Goal: Information Seeking & Learning: Learn about a topic

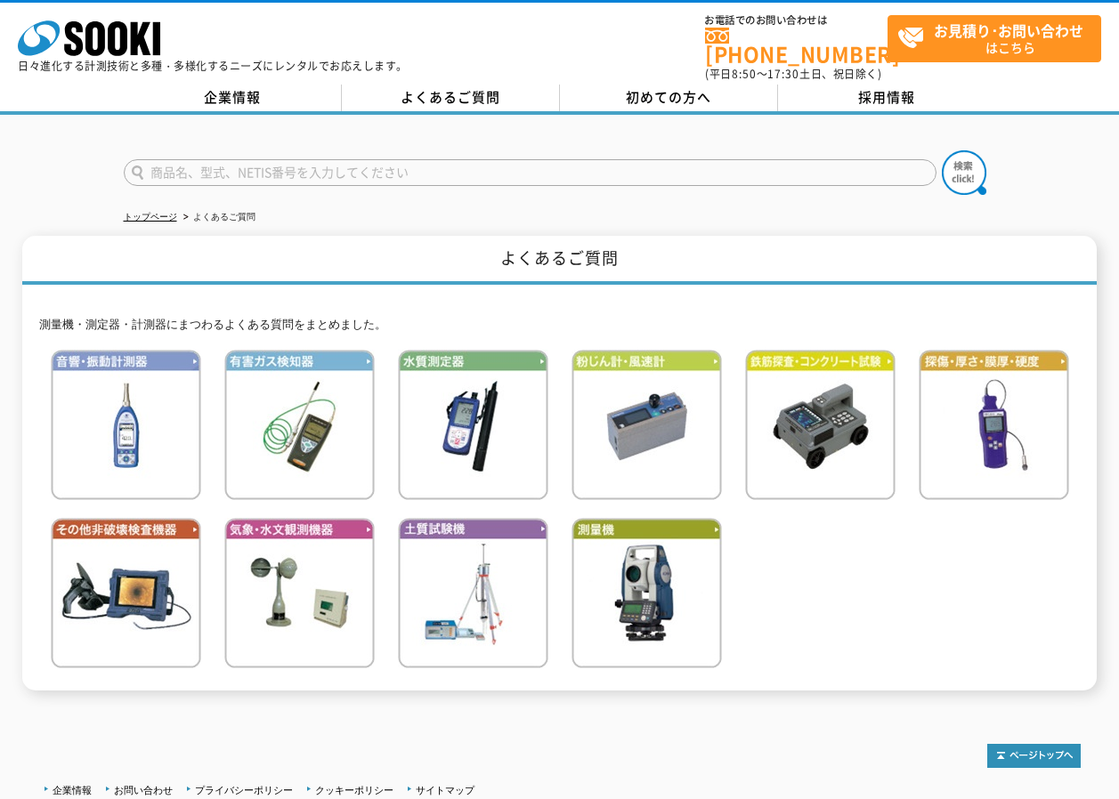
click at [340, 166] on input "text" at bounding box center [530, 172] width 813 height 27
type input "W200"
click at [954, 160] on img at bounding box center [964, 172] width 45 height 45
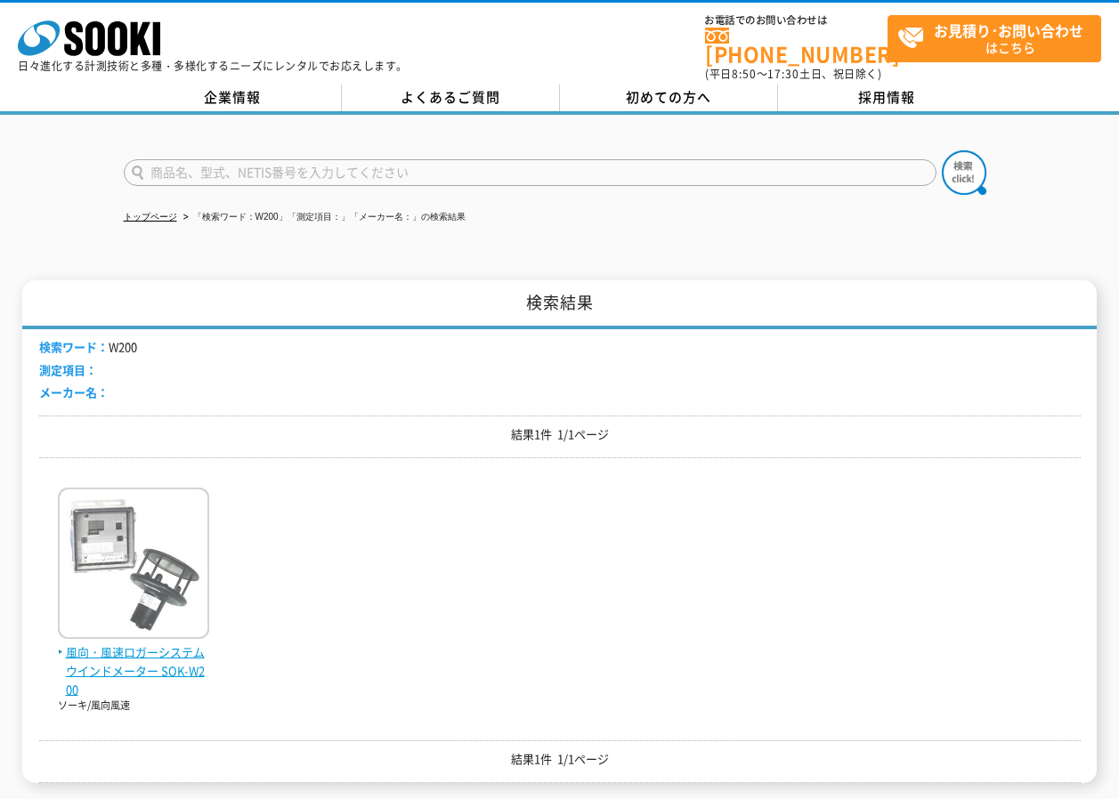
click at [185, 604] on img at bounding box center [133, 566] width 151 height 156
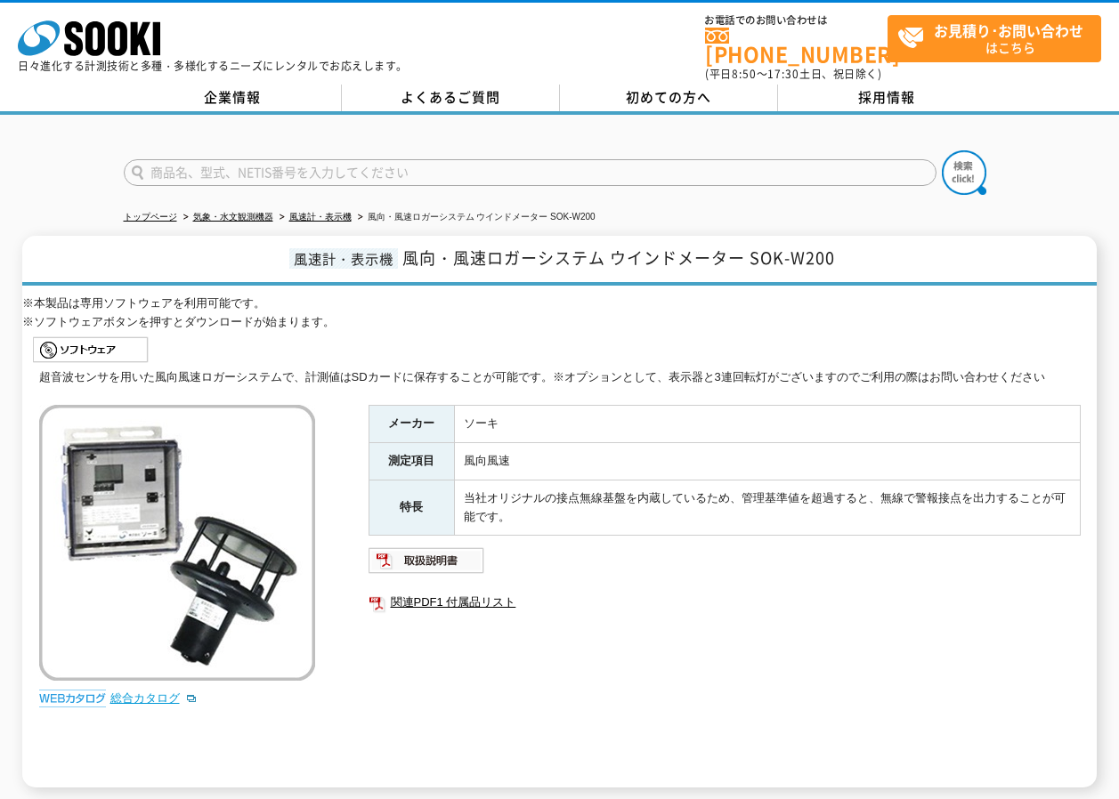
click at [147, 692] on link "総合カタログ" at bounding box center [153, 698] width 87 height 13
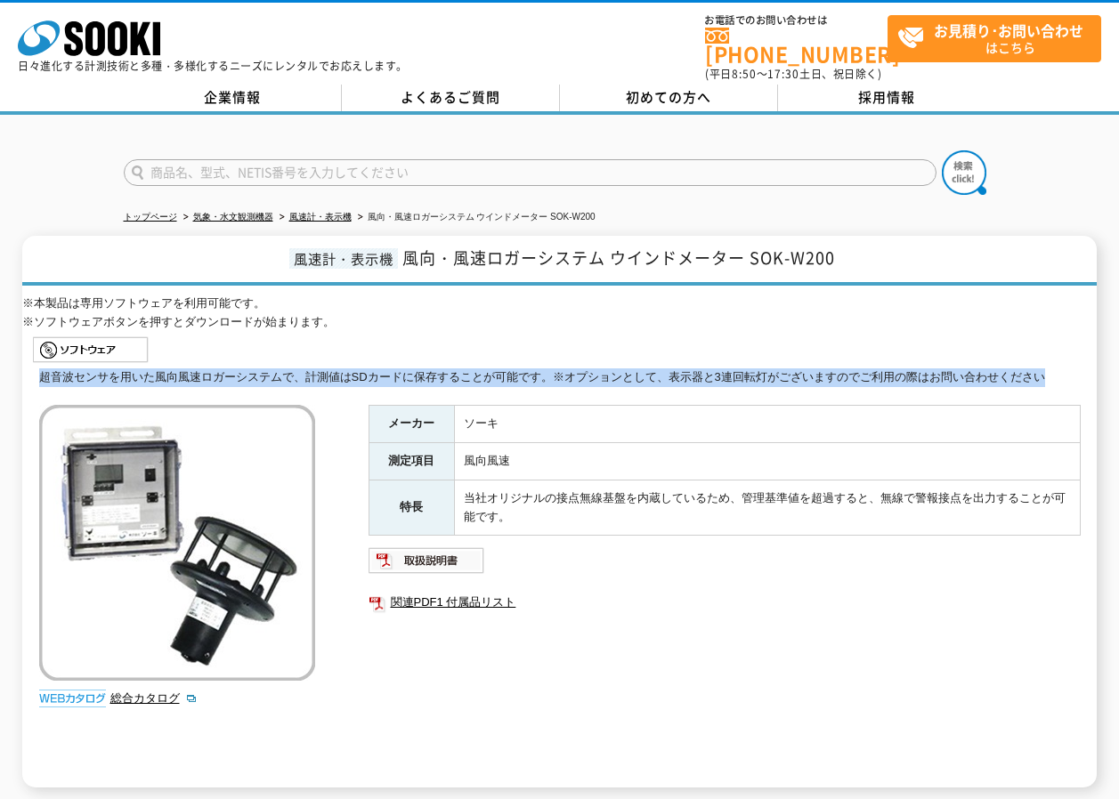
drag, startPoint x: 40, startPoint y: 369, endPoint x: 1070, endPoint y: 385, distance: 1030.2
click at [1070, 385] on div "超音波センサを用いた風向風速ロガーシステムで、計測値はSDカードに保存することが可能です。※オプションとして、表示器と3連回転灯がございますのでご利用の際はお…" at bounding box center [560, 578] width 1042 height 419
copy div "超音波センサを用いた風向風速ロガーシステムで、計測値はSDカードに保存することが可能です。※オプションとして、表示器と3連回転灯がございますのでご利用の際はお…"
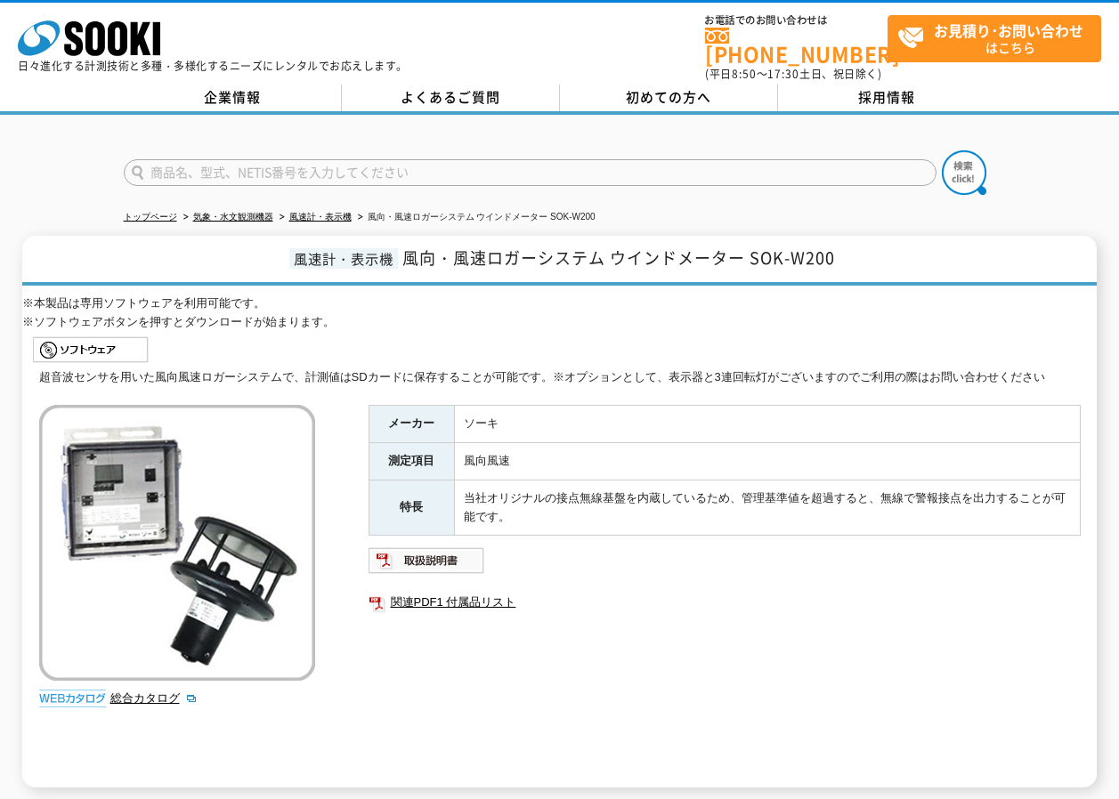
click at [958, 689] on div "メーカー ソーキ 測定項目 風向風速 特長 当社オリジナルの接点無線基盤を内蔵しているため、管理基準値を超過すると、無線で警報接点を出力することが可能です。 …" at bounding box center [725, 596] width 712 height 383
click at [155, 692] on link "総合カタログ" at bounding box center [153, 698] width 87 height 13
